Goal: Task Accomplishment & Management: Manage account settings

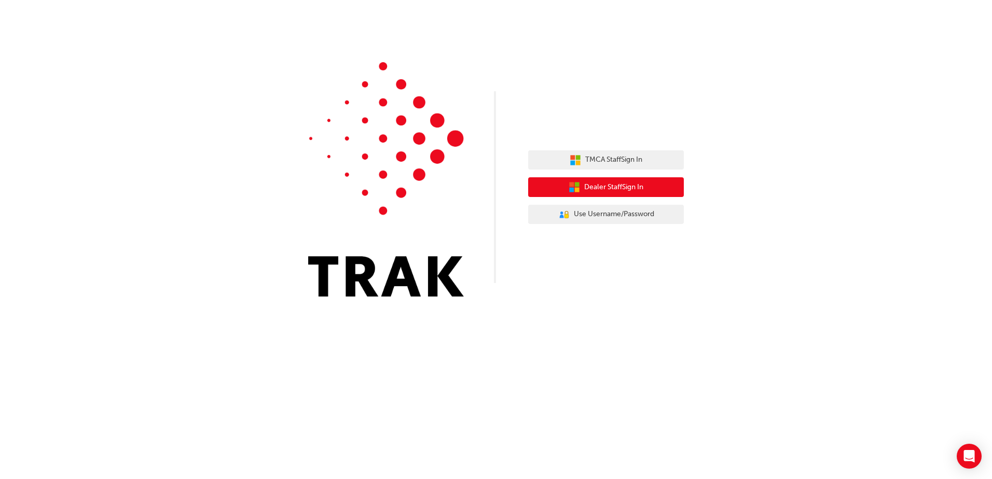
click at [629, 187] on span "Dealer Staff Sign In" at bounding box center [613, 188] width 59 height 12
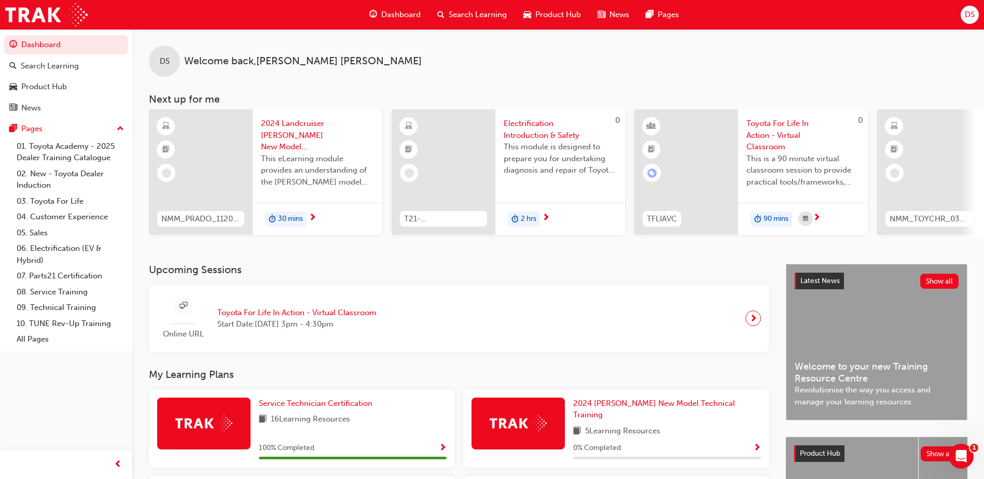
click at [967, 16] on span "DS" at bounding box center [970, 15] width 10 height 12
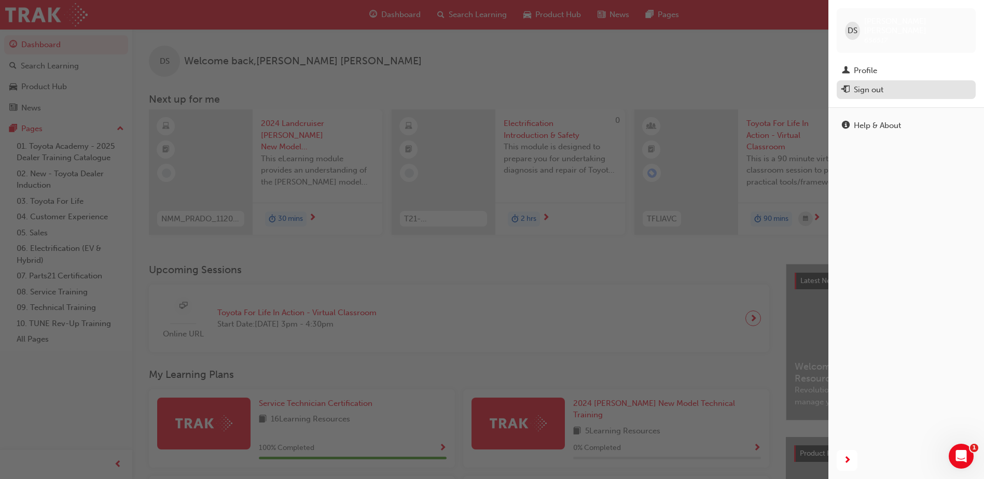
click at [867, 84] on div "Sign out" at bounding box center [869, 90] width 30 height 12
